Goal: Information Seeking & Learning: Learn about a topic

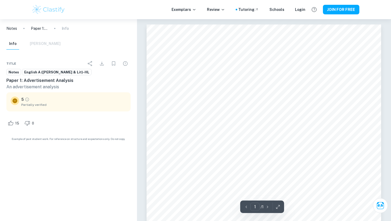
click at [39, 74] on span "English A ([PERSON_NAME] & Lit)-HL" at bounding box center [56, 72] width 69 height 5
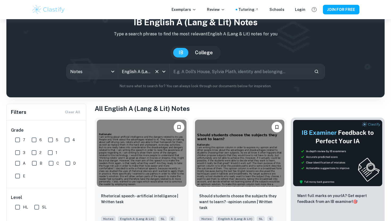
scroll to position [36, 0]
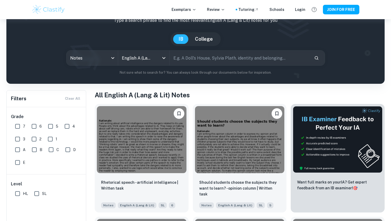
click at [209, 63] on input "text" at bounding box center [240, 58] width 140 height 15
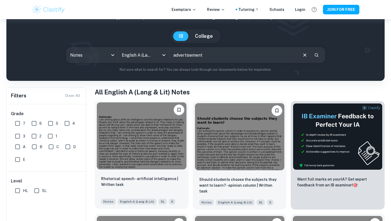
scroll to position [39, 0]
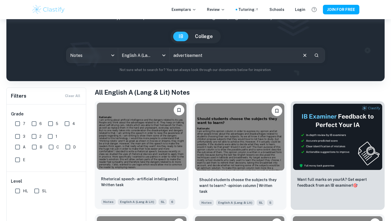
type input "advertisement"
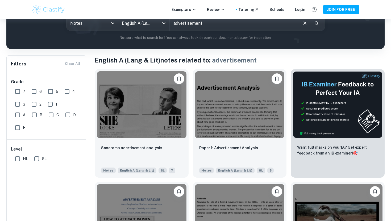
scroll to position [79, 0]
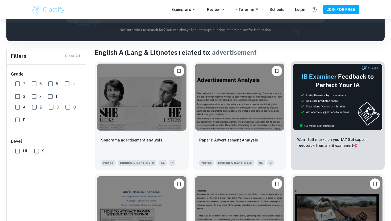
click at [21, 82] on input "7" at bounding box center [17, 84] width 11 height 11
checkbox input "true"
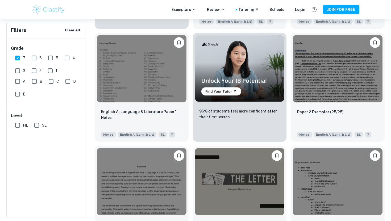
scroll to position [944, 0]
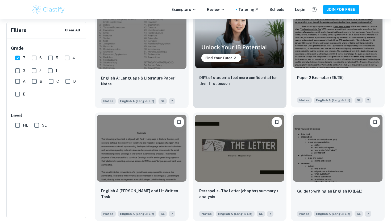
click at [310, 51] on img at bounding box center [338, 34] width 90 height 67
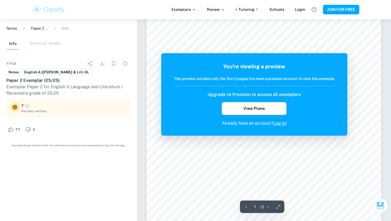
scroll to position [30, 0]
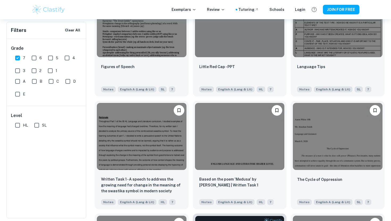
scroll to position [1182, 0]
